Goal: Transaction & Acquisition: Purchase product/service

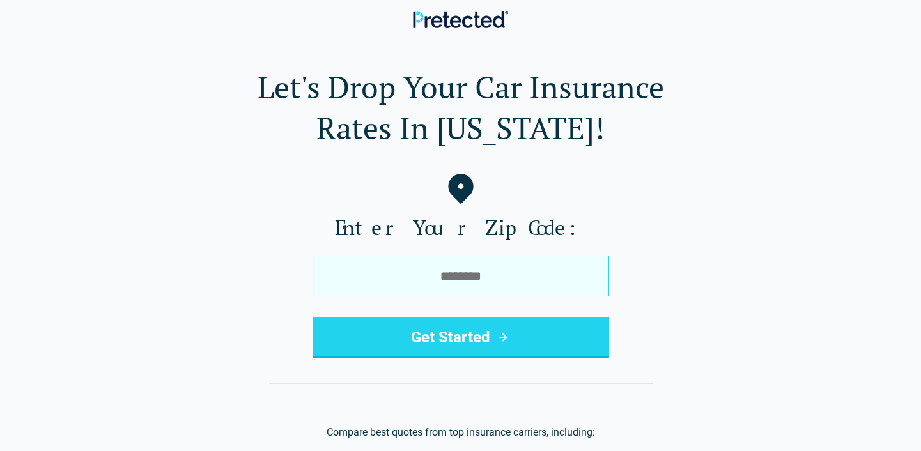
click at [396, 293] on input "tel" at bounding box center [460, 276] width 297 height 41
type input "*****"
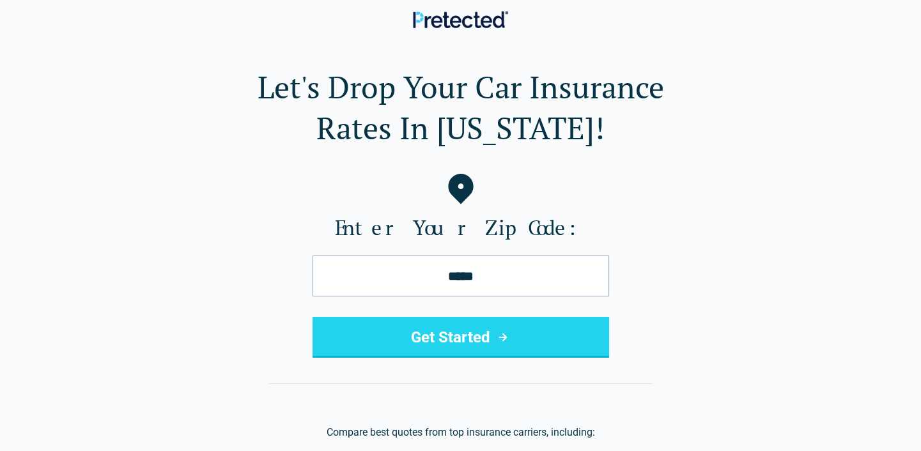
click at [449, 335] on button "Get Started" at bounding box center [460, 337] width 297 height 41
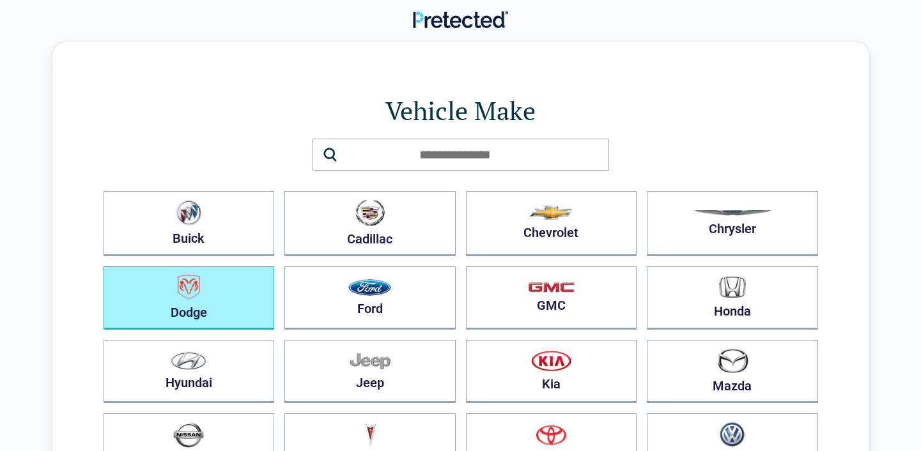
click at [192, 299] on button "Dodge" at bounding box center [189, 297] width 171 height 63
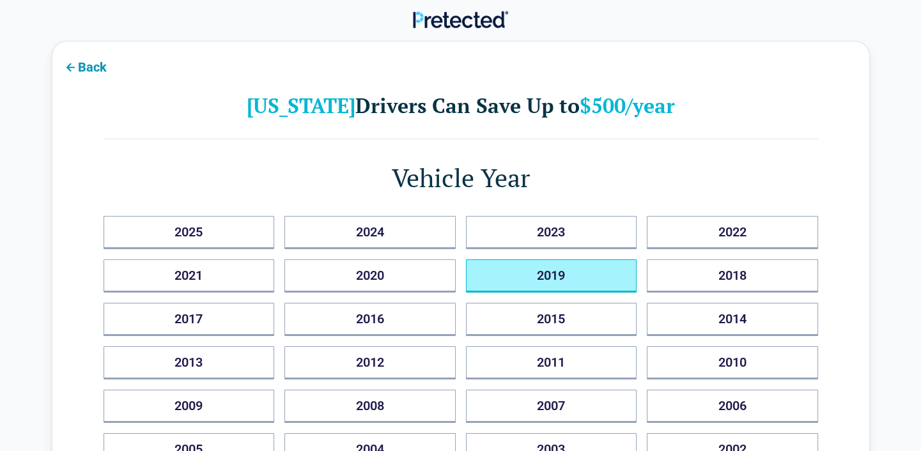
click at [562, 272] on button "2019" at bounding box center [551, 275] width 171 height 33
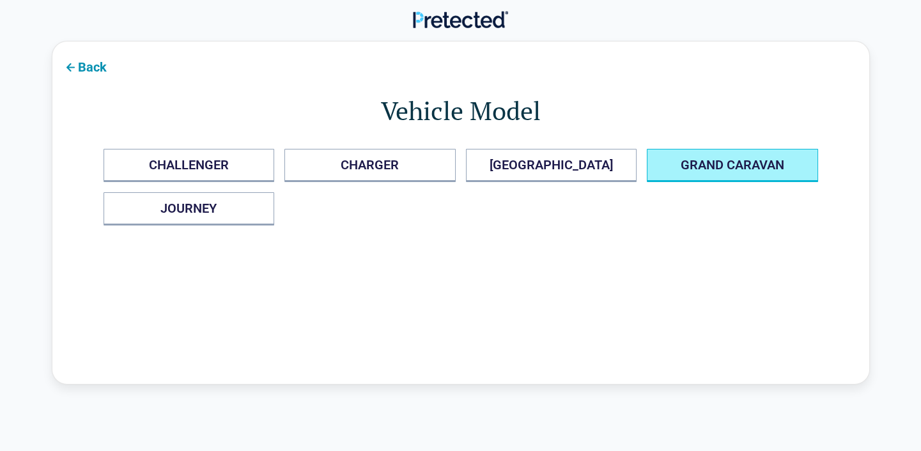
click at [737, 160] on CARAVAN "GRAND CARAVAN" at bounding box center [732, 165] width 171 height 33
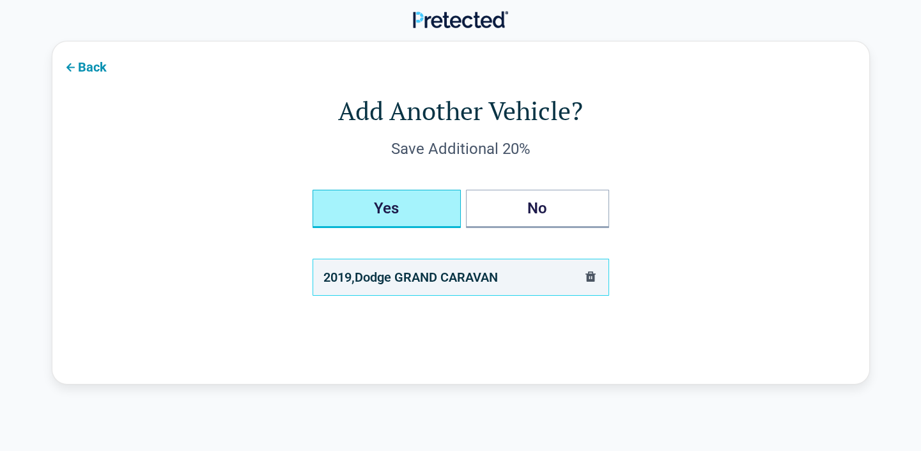
click at [380, 212] on button "Yes" at bounding box center [386, 209] width 148 height 38
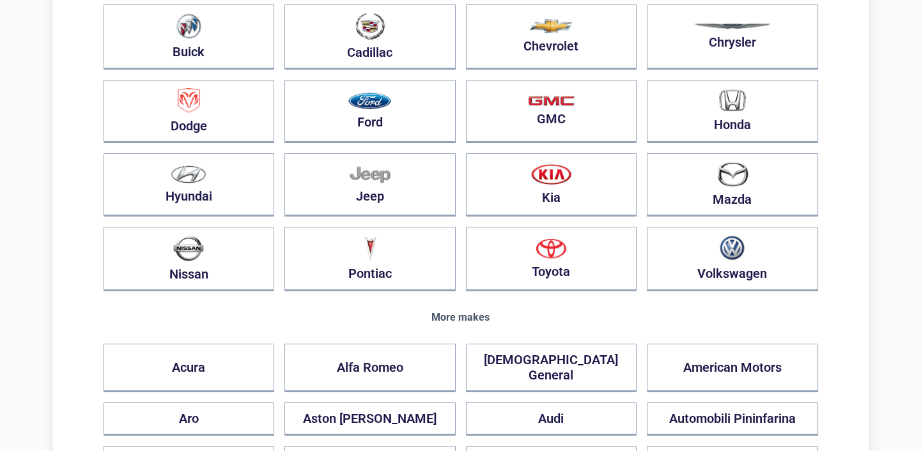
scroll to position [309, 0]
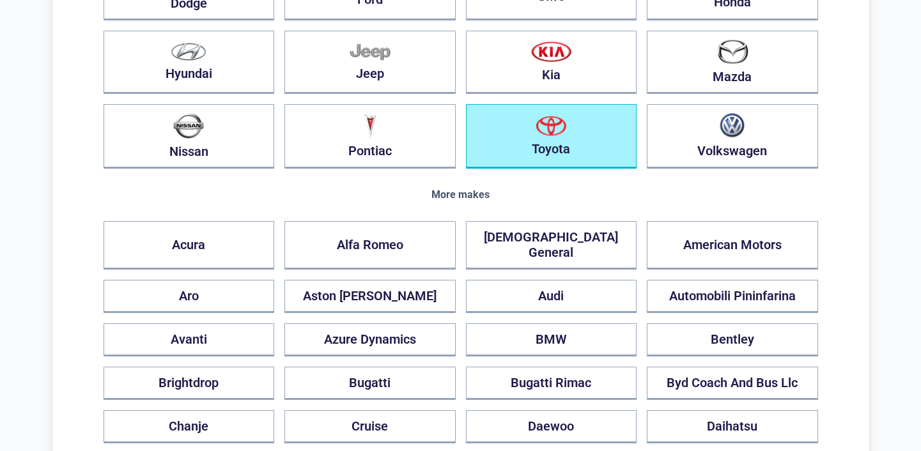
click at [540, 136] on button "Toyota" at bounding box center [551, 136] width 171 height 65
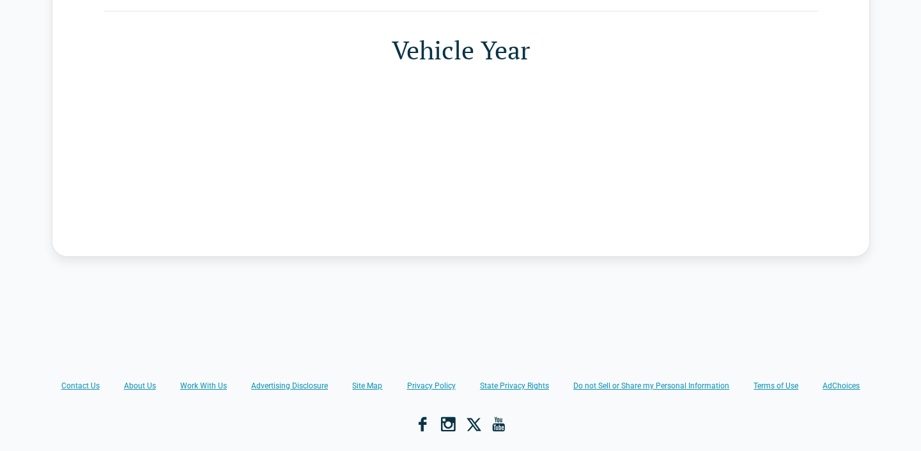
scroll to position [0, 0]
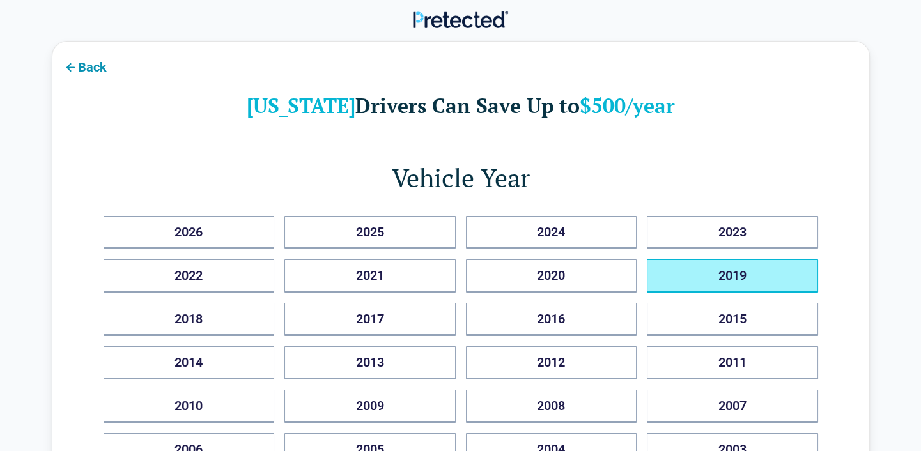
click at [748, 279] on button "2019" at bounding box center [732, 275] width 171 height 33
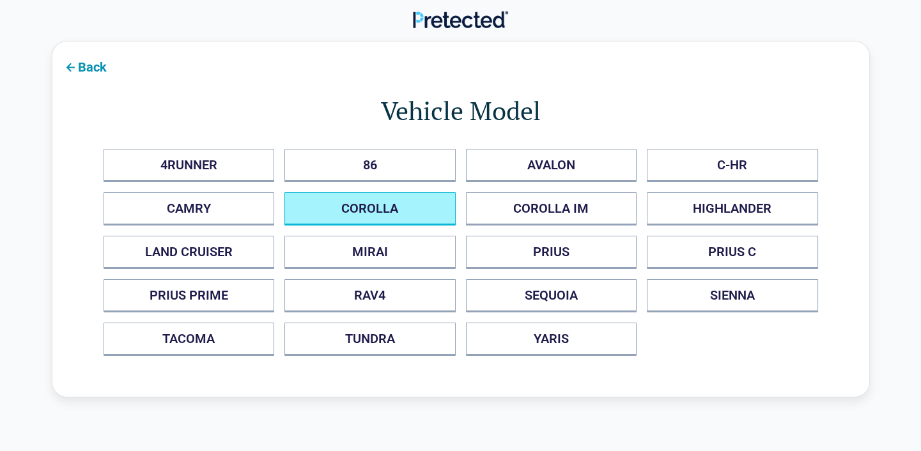
click at [386, 208] on button "COROLLA" at bounding box center [369, 208] width 171 height 33
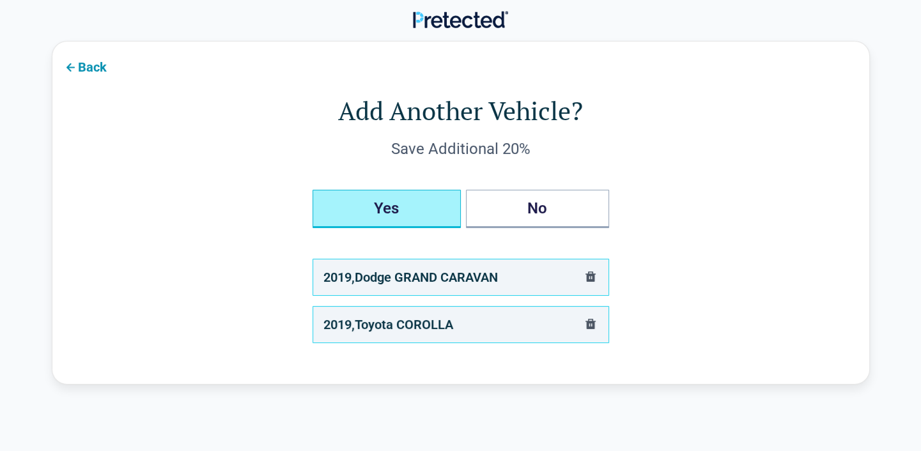
click at [386, 208] on button "Yes" at bounding box center [386, 209] width 148 height 38
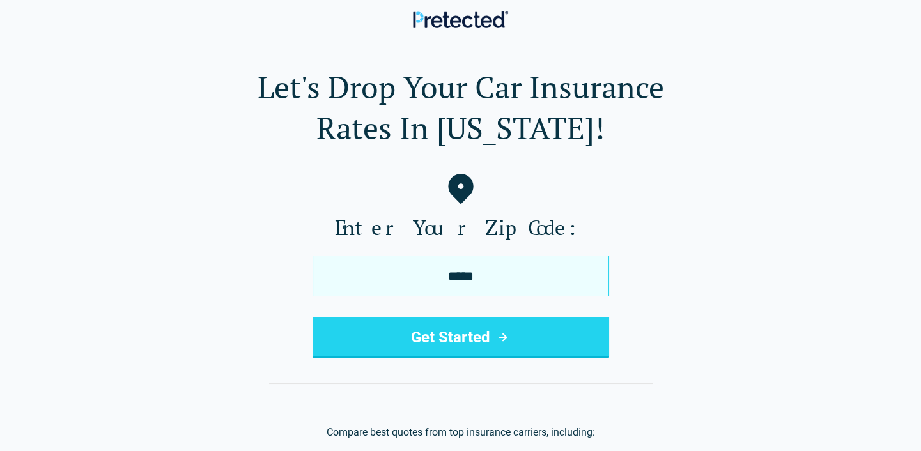
click at [488, 277] on input "*****" at bounding box center [460, 276] width 297 height 41
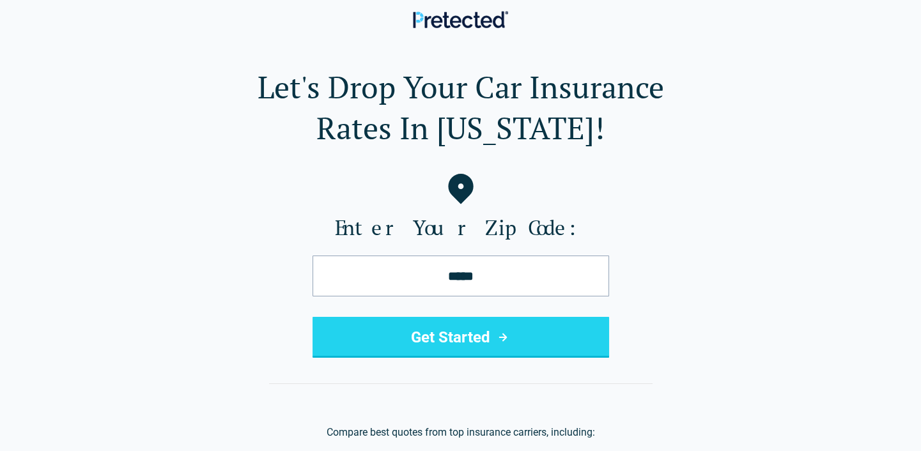
click at [465, 342] on button "Get Started" at bounding box center [460, 337] width 297 height 41
